Goal: Find specific page/section: Find specific page/section

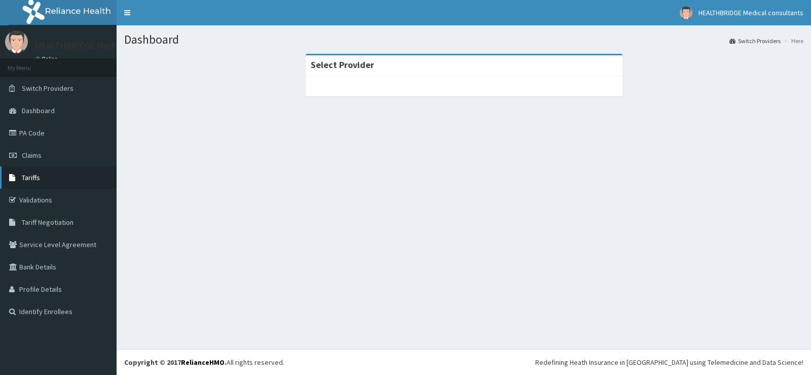
click at [46, 180] on link "Tariffs" at bounding box center [58, 177] width 117 height 22
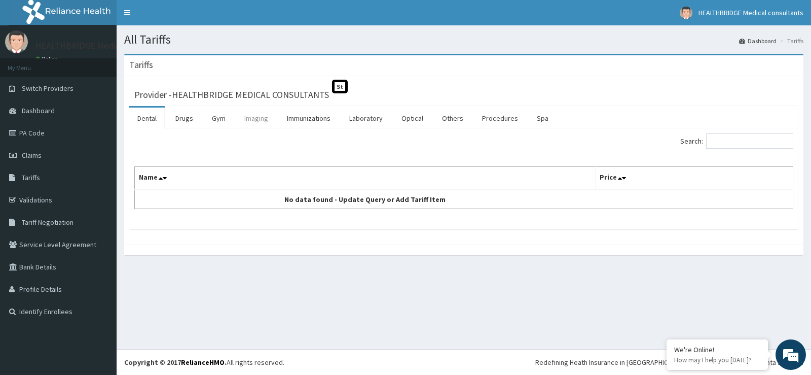
click at [249, 116] on link "Imaging" at bounding box center [256, 118] width 40 height 21
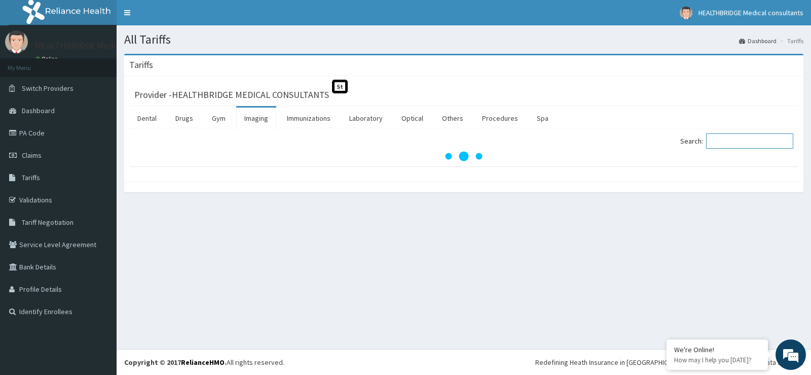
click at [734, 138] on input "Search:" at bounding box center [749, 140] width 87 height 15
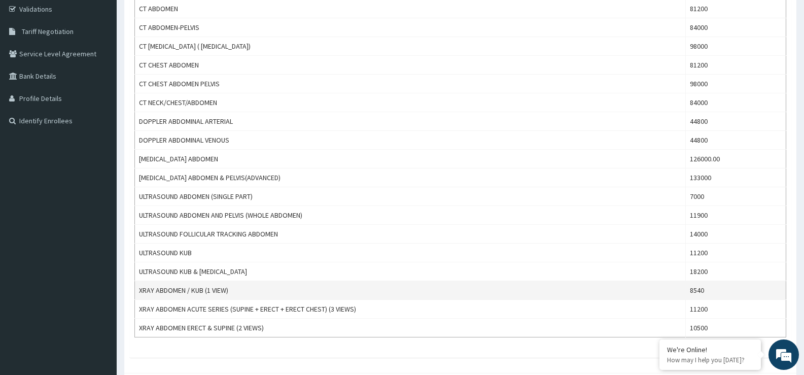
scroll to position [141, 0]
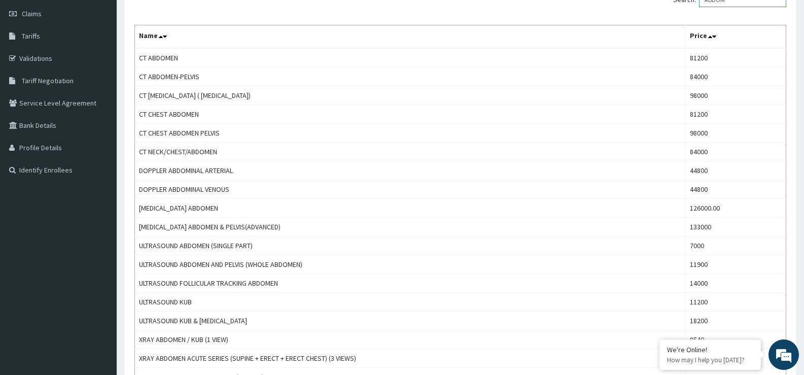
type input "ABDOM"
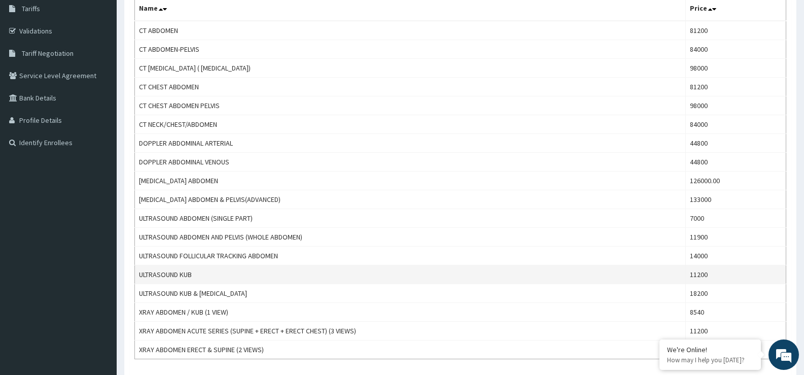
scroll to position [192, 0]
